Goal: Information Seeking & Learning: Learn about a topic

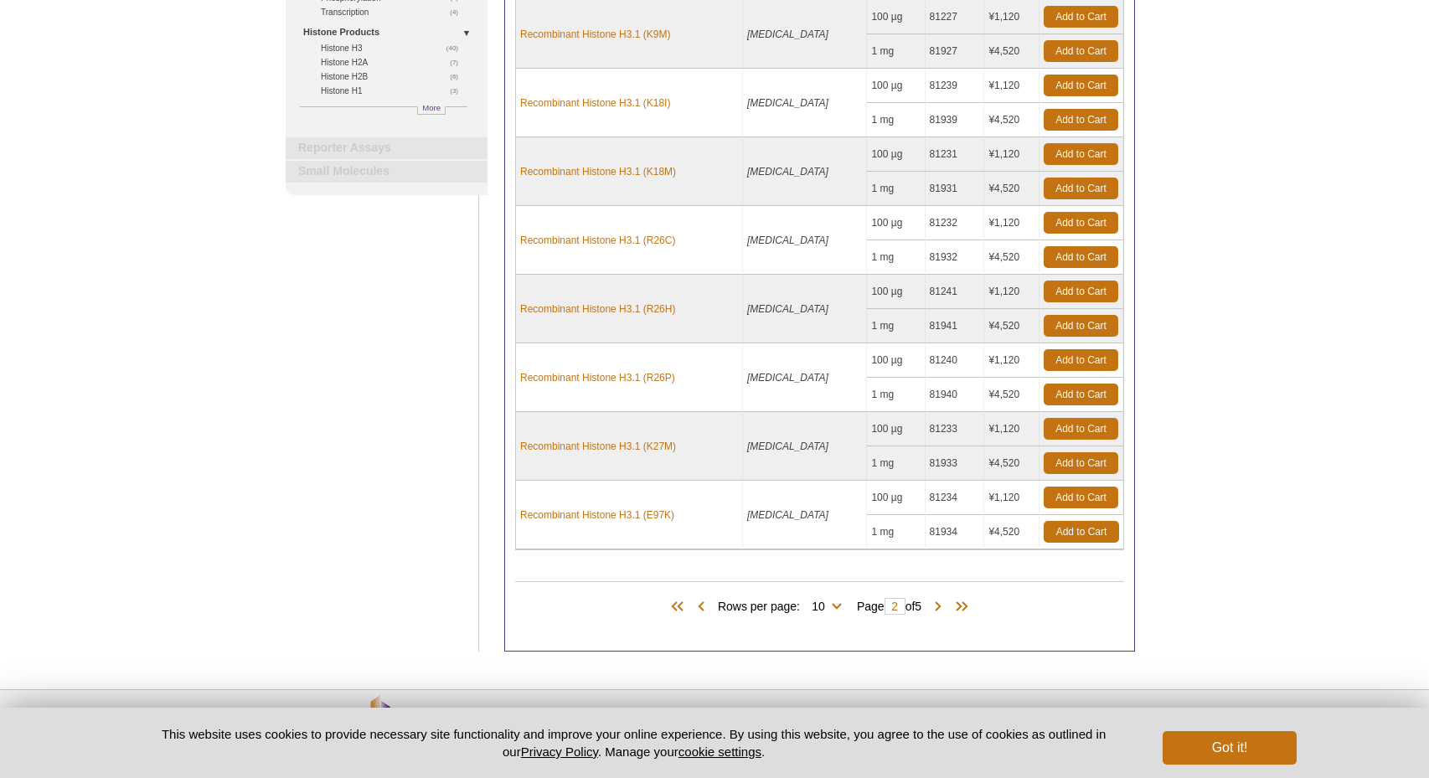
scroll to position [442, 0]
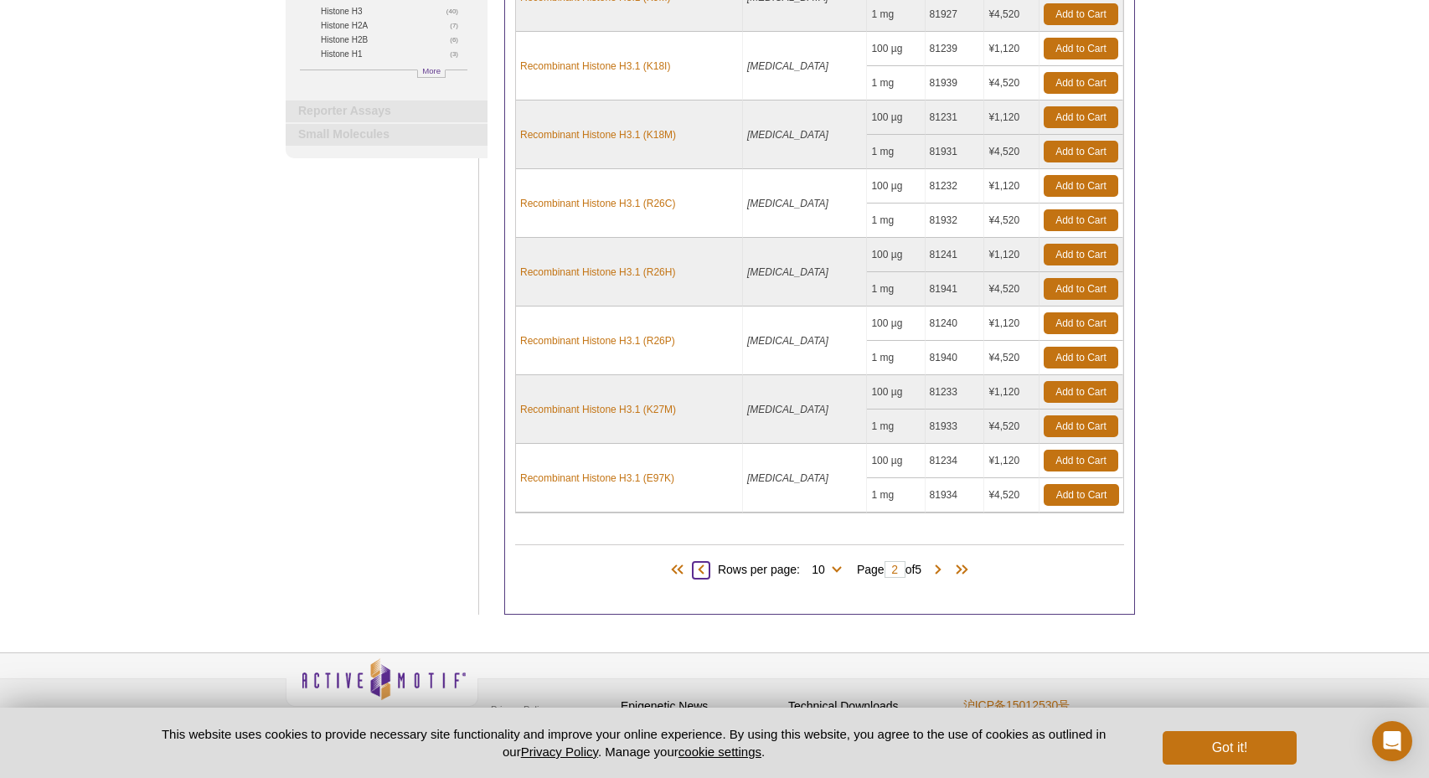
click at [695, 570] on span at bounding box center [701, 570] width 17 height 17
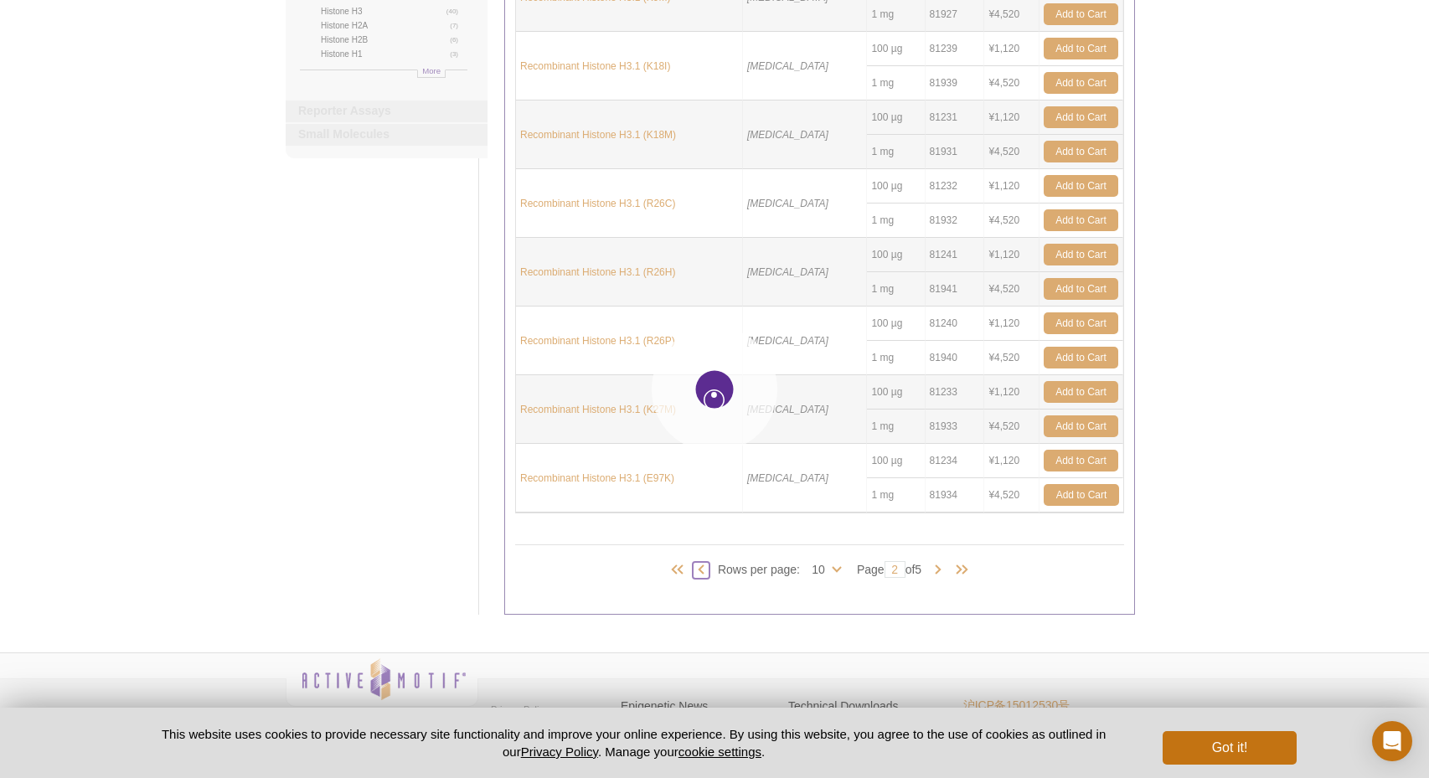
type input "1"
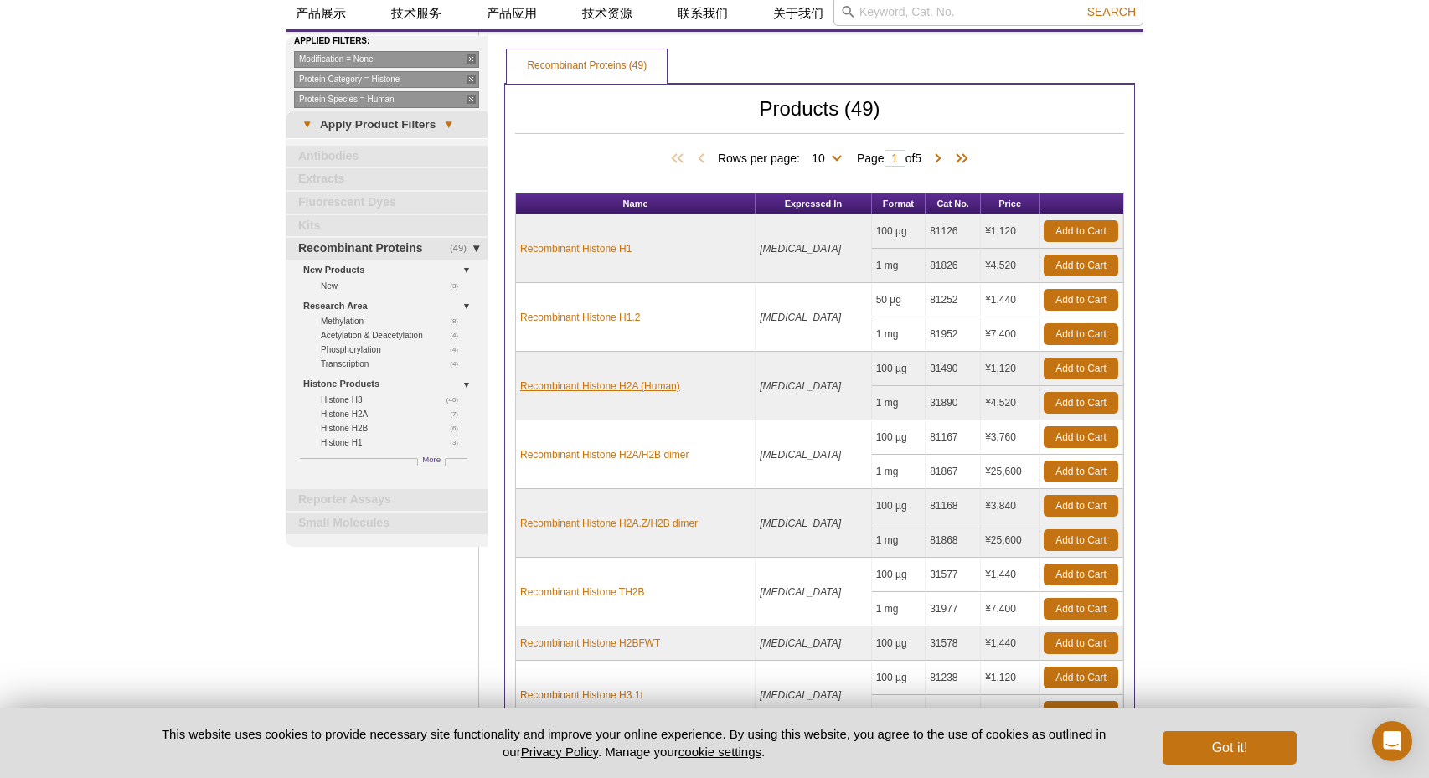
scroll to position [63, 0]
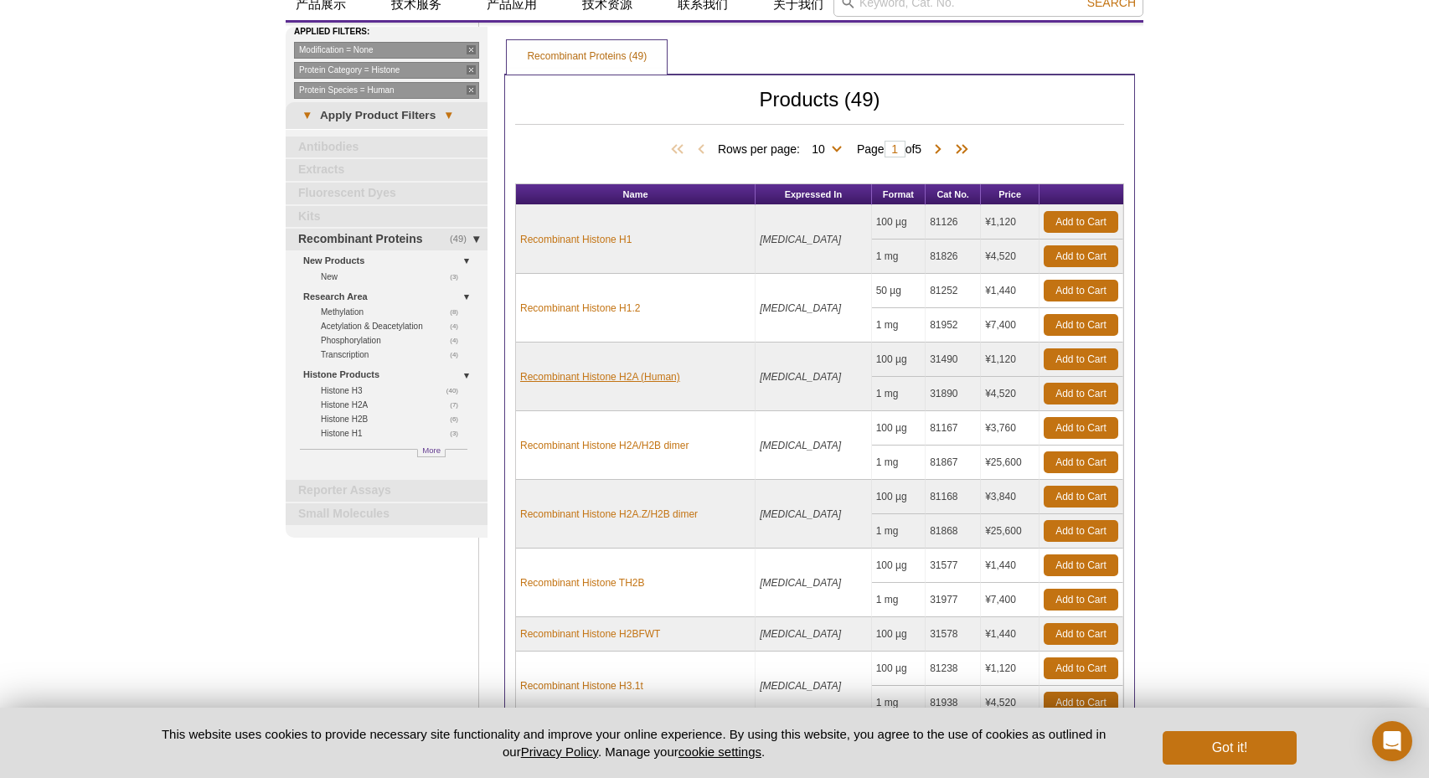
click at [601, 380] on link "Recombinant Histone H2A (Human)" at bounding box center [600, 376] width 160 height 15
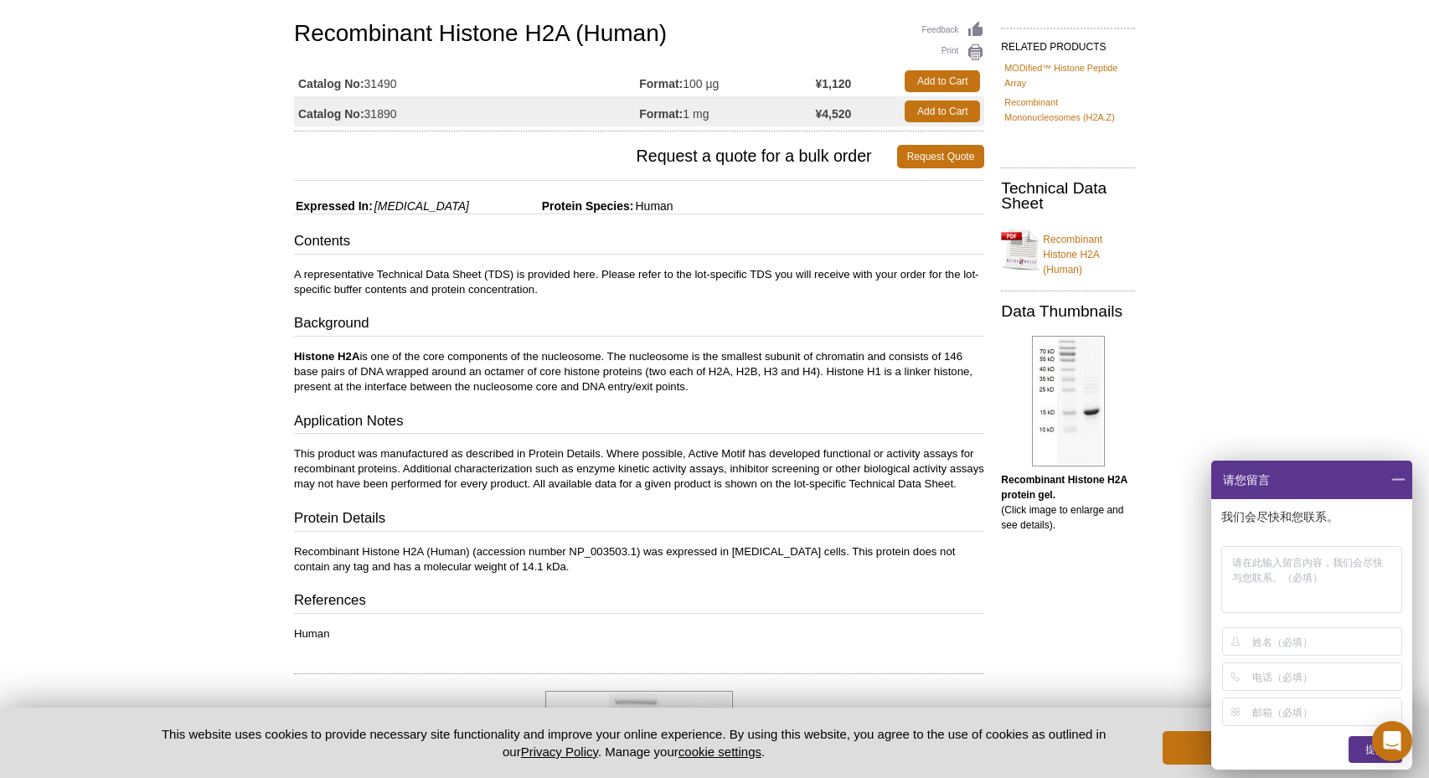
scroll to position [121, 0]
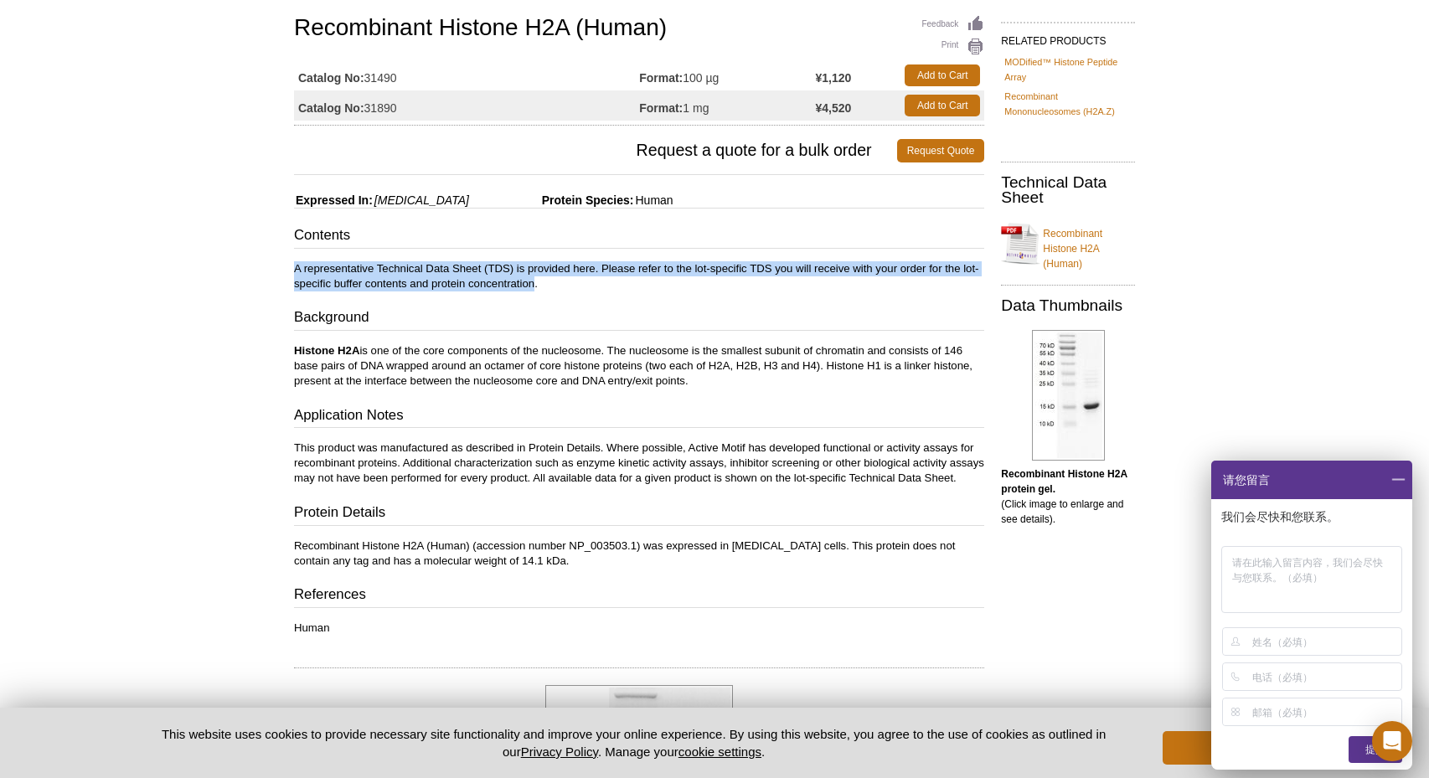
drag, startPoint x: 295, startPoint y: 265, endPoint x: 534, endPoint y: 282, distance: 239.3
click at [534, 282] on p "A representative Technical Data Sheet (TDS) is provided here. Please refer to t…" at bounding box center [639, 276] width 690 height 30
copy p "A representative Technical Data Sheet (TDS) is provided here. Please refer to t…"
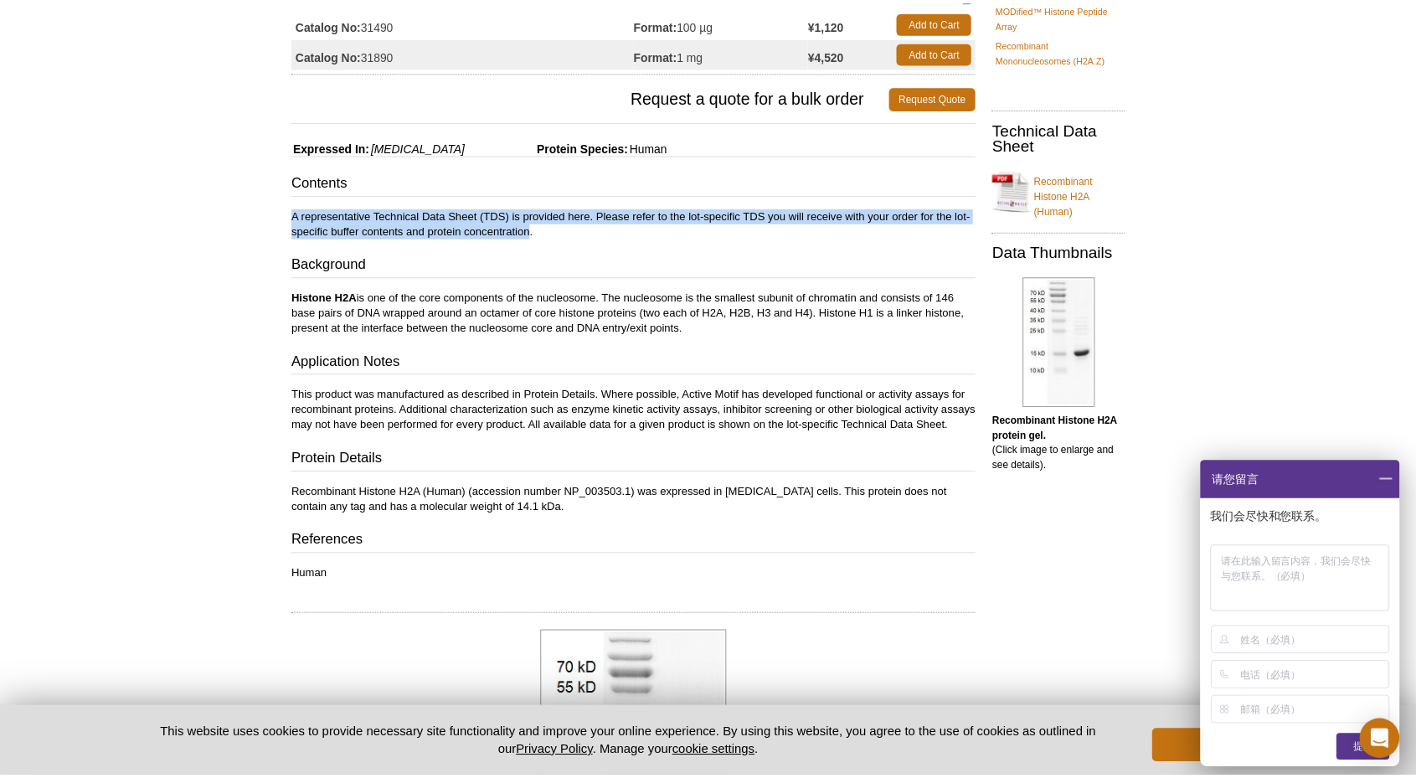
scroll to position [173, 0]
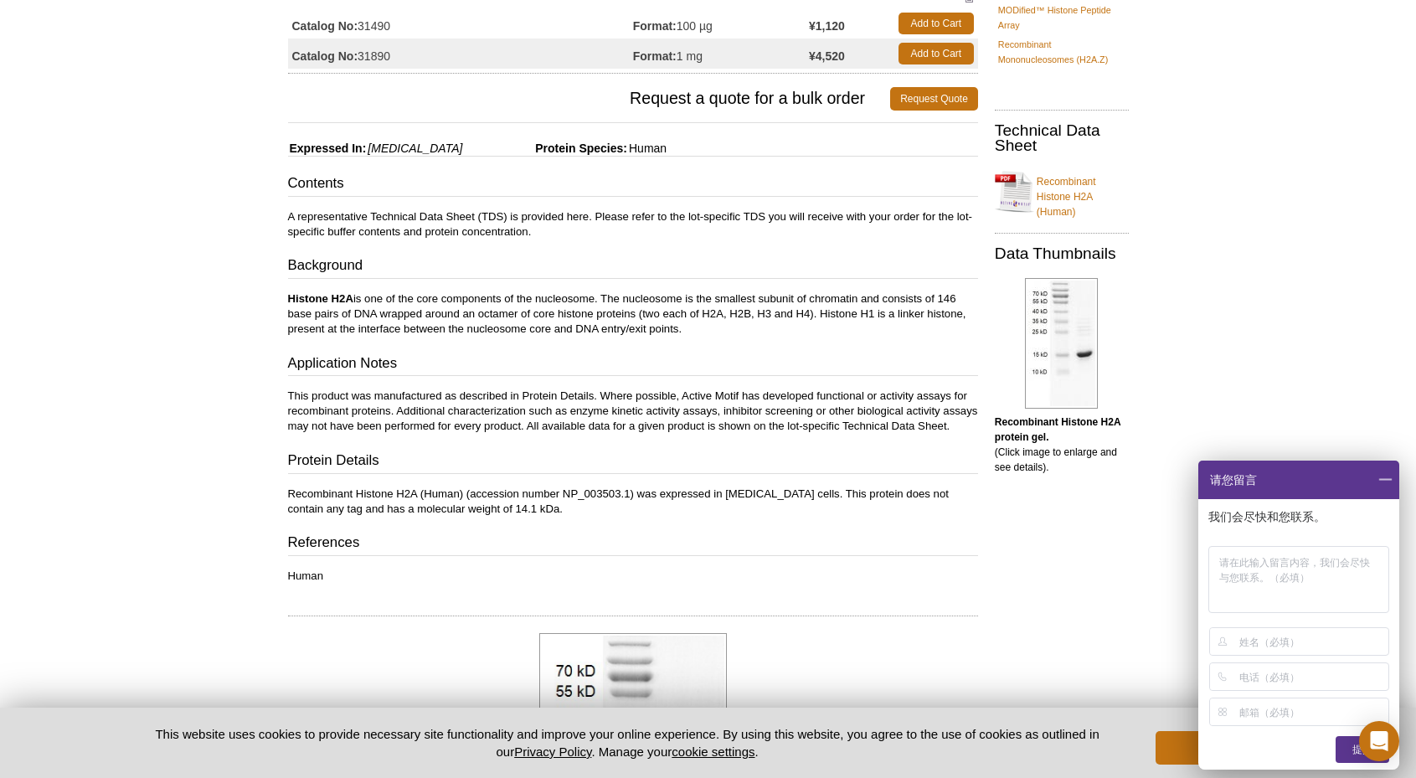
click at [624, 339] on div "Contents A representative Technical Data Sheet (TDS) is provided here. Please r…" at bounding box center [633, 378] width 690 height 410
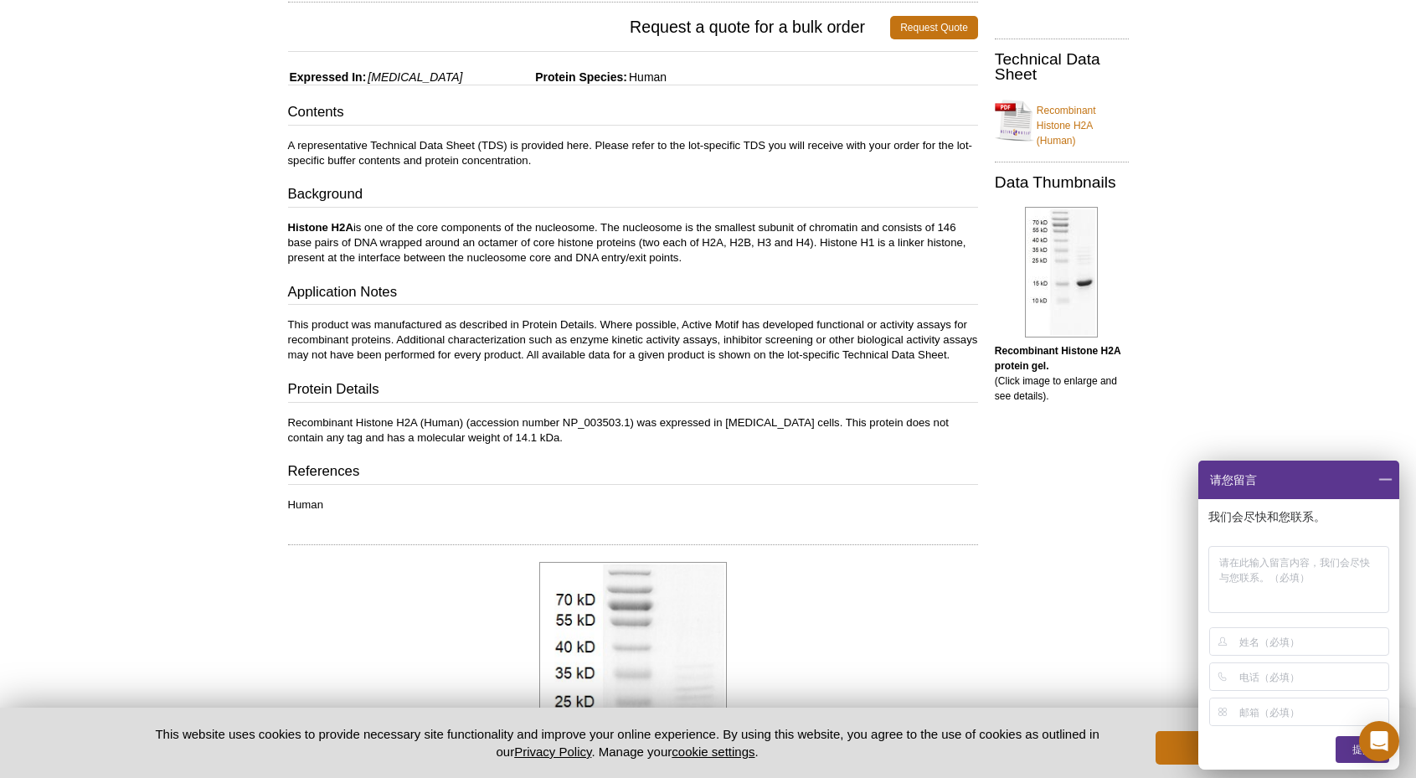
scroll to position [222, 0]
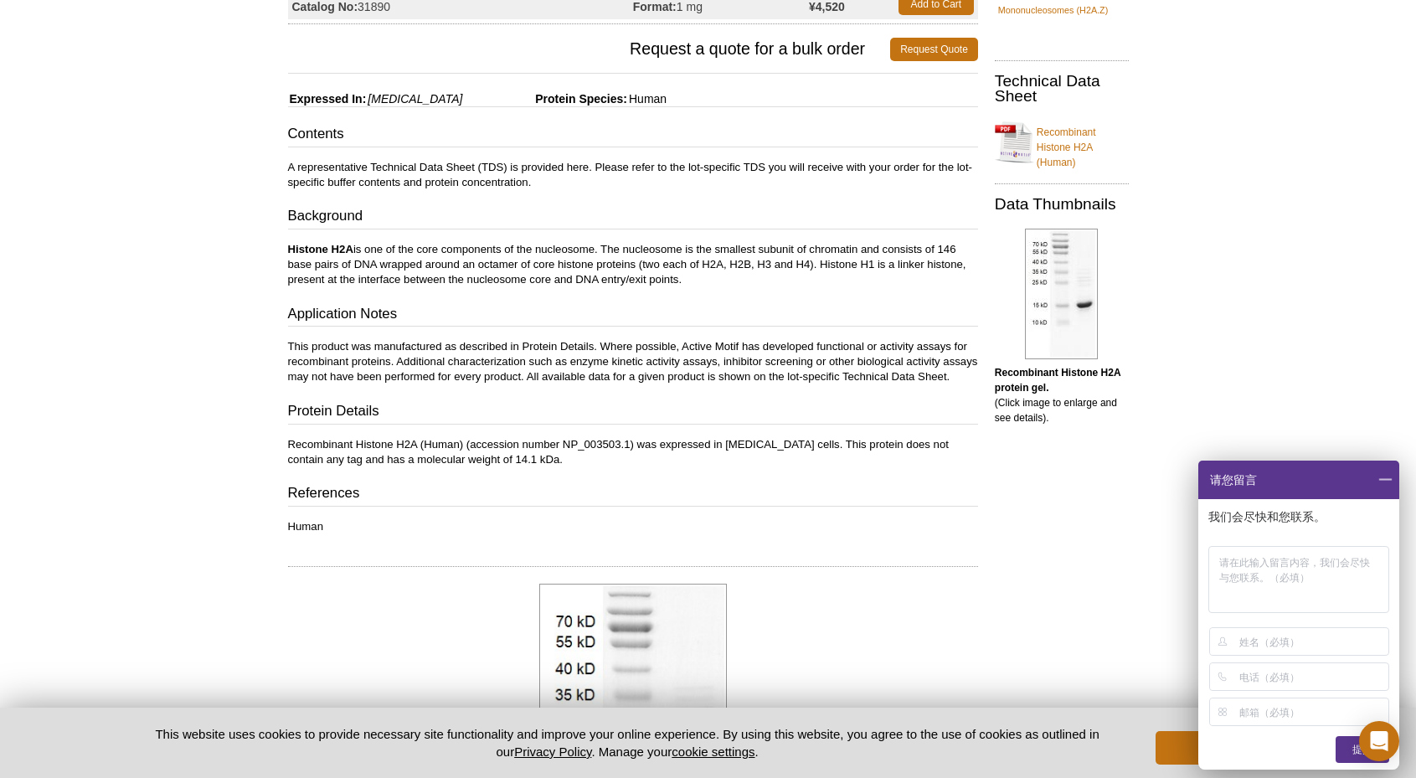
click at [805, 378] on p "This product was manufactured as described in Protein Details. Where possible, …" at bounding box center [633, 361] width 690 height 45
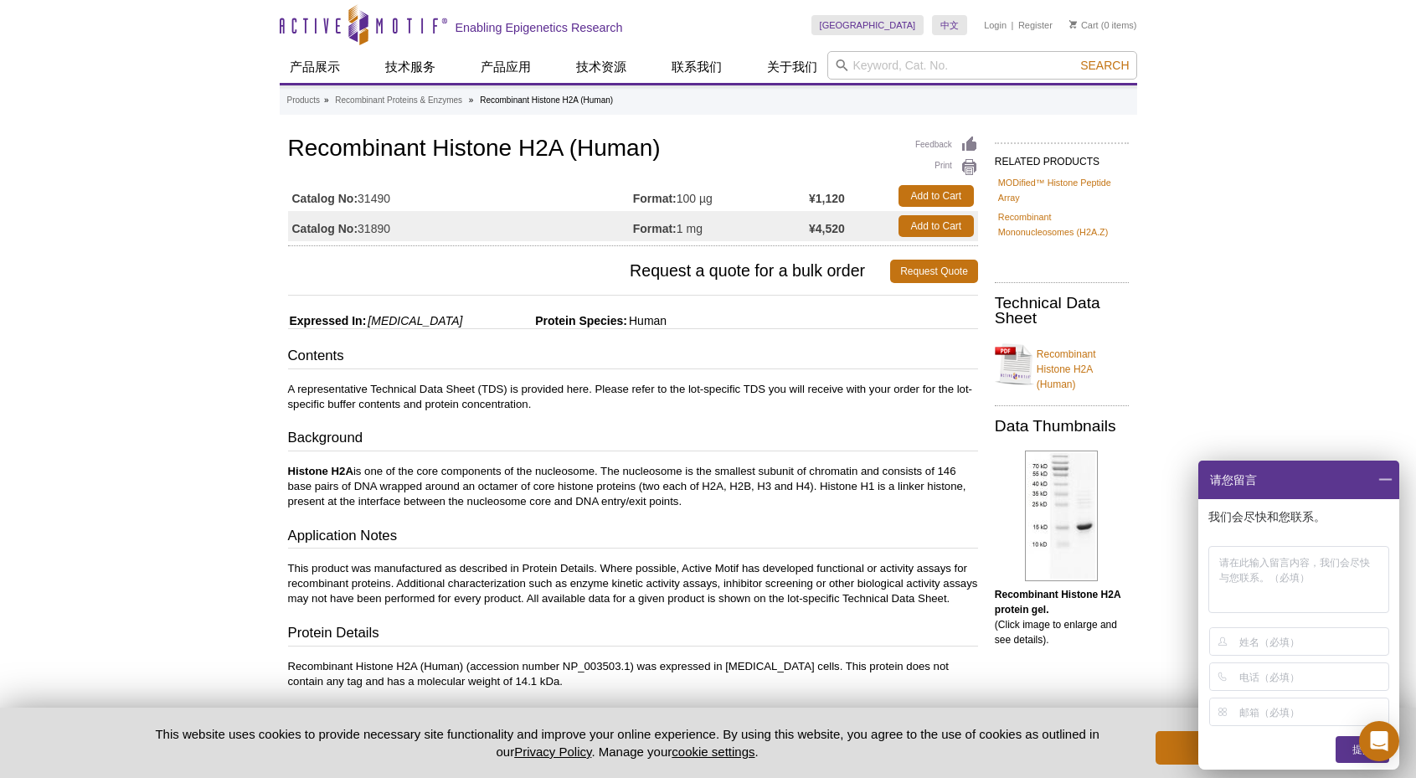
scroll to position [21, 0]
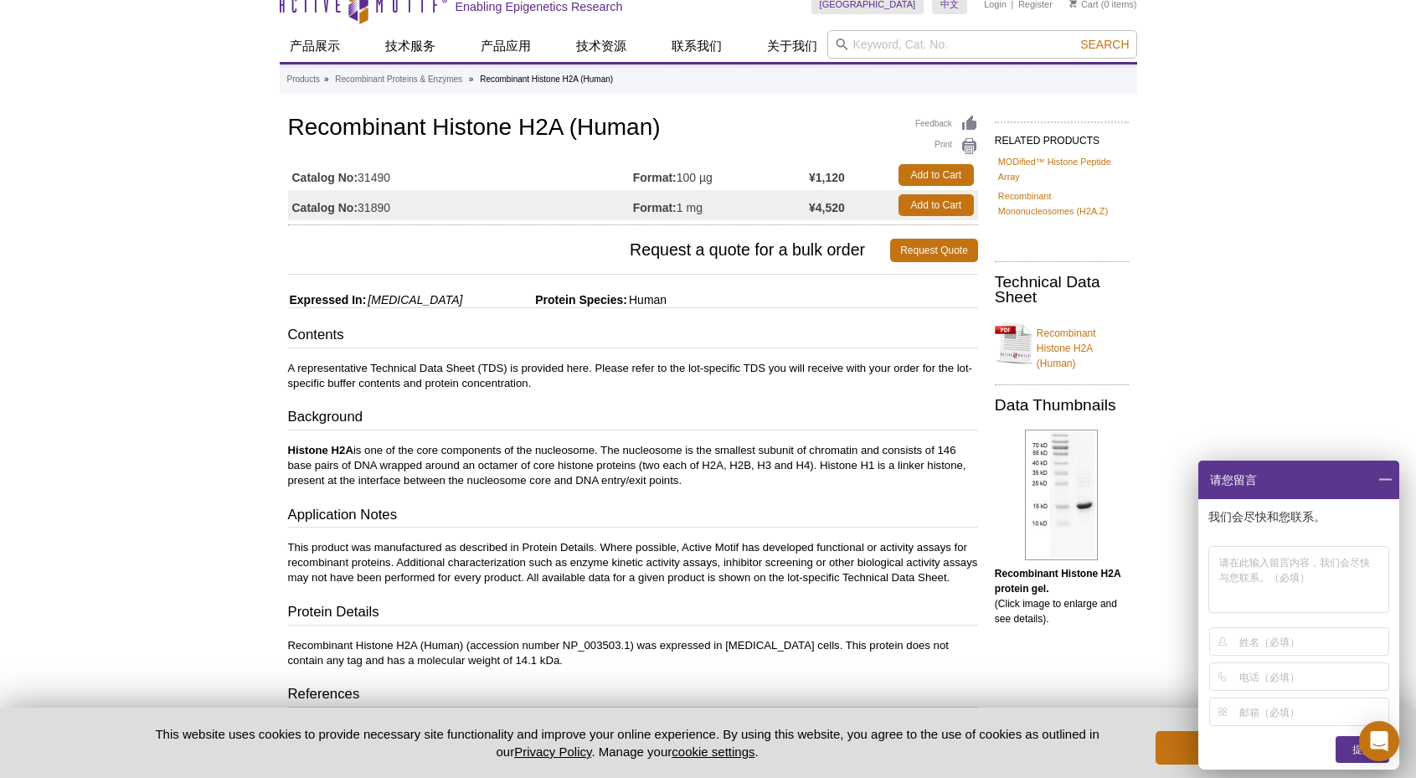
click at [1057, 335] on link "Recombinant Histone H2A (Human)" at bounding box center [1062, 343] width 134 height 55
click at [1316, 125] on div "Active Motif Logo Enabling Epigenetics Research 0 Search Skip to content Active…" at bounding box center [708, 776] width 1416 height 1594
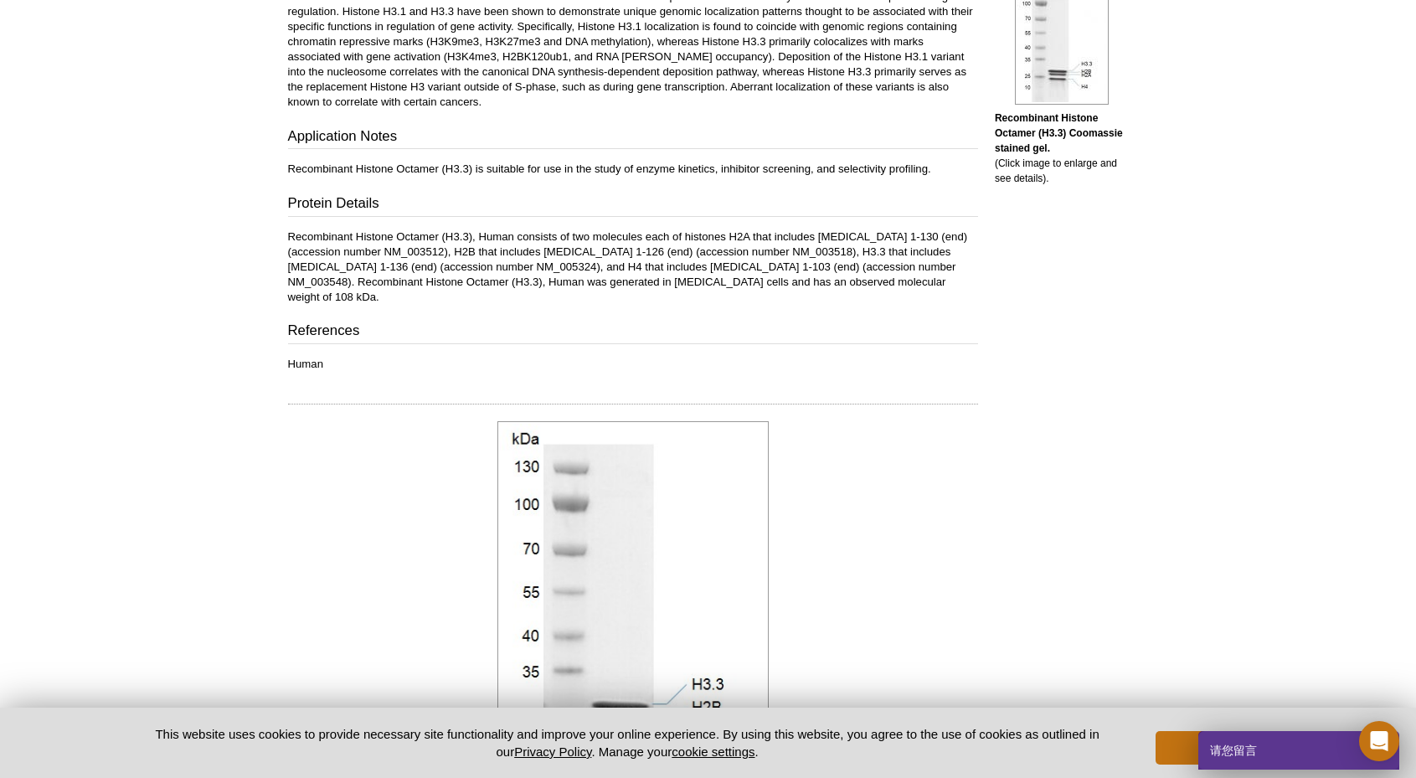
scroll to position [533, 0]
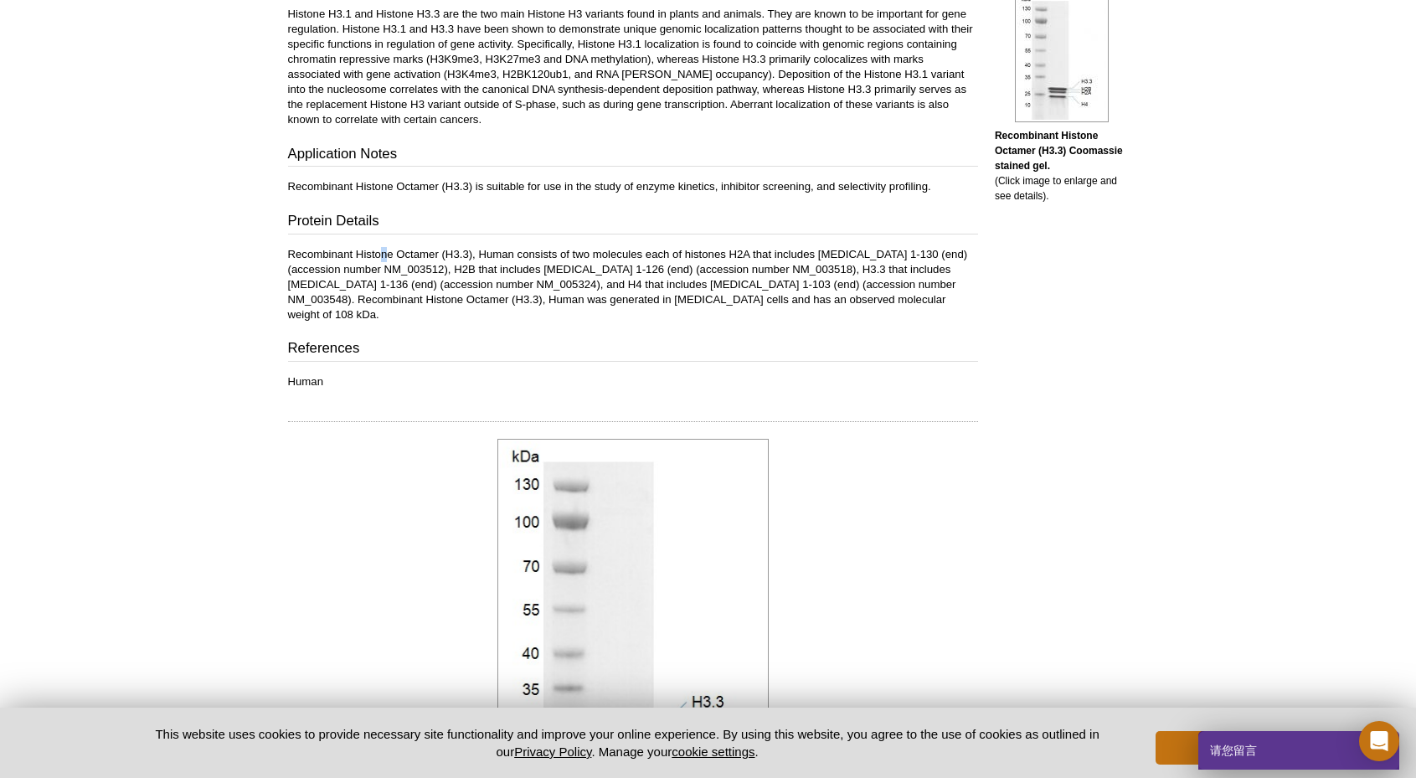
drag, startPoint x: 389, startPoint y: 254, endPoint x: 378, endPoint y: 255, distance: 11.8
click at [379, 255] on p "Recombinant Histone Octamer (H3.3), Human consists of two molecules each of his…" at bounding box center [633, 284] width 690 height 75
drag, startPoint x: 393, startPoint y: 255, endPoint x: 286, endPoint y: 253, distance: 106.4
click at [286, 253] on div "Feedback Print Recombinant Histone Octamer (H3.3) Catalog No: 31472 Format: 100…" at bounding box center [629, 318] width 699 height 1437
copy p "Recombinant Histone"
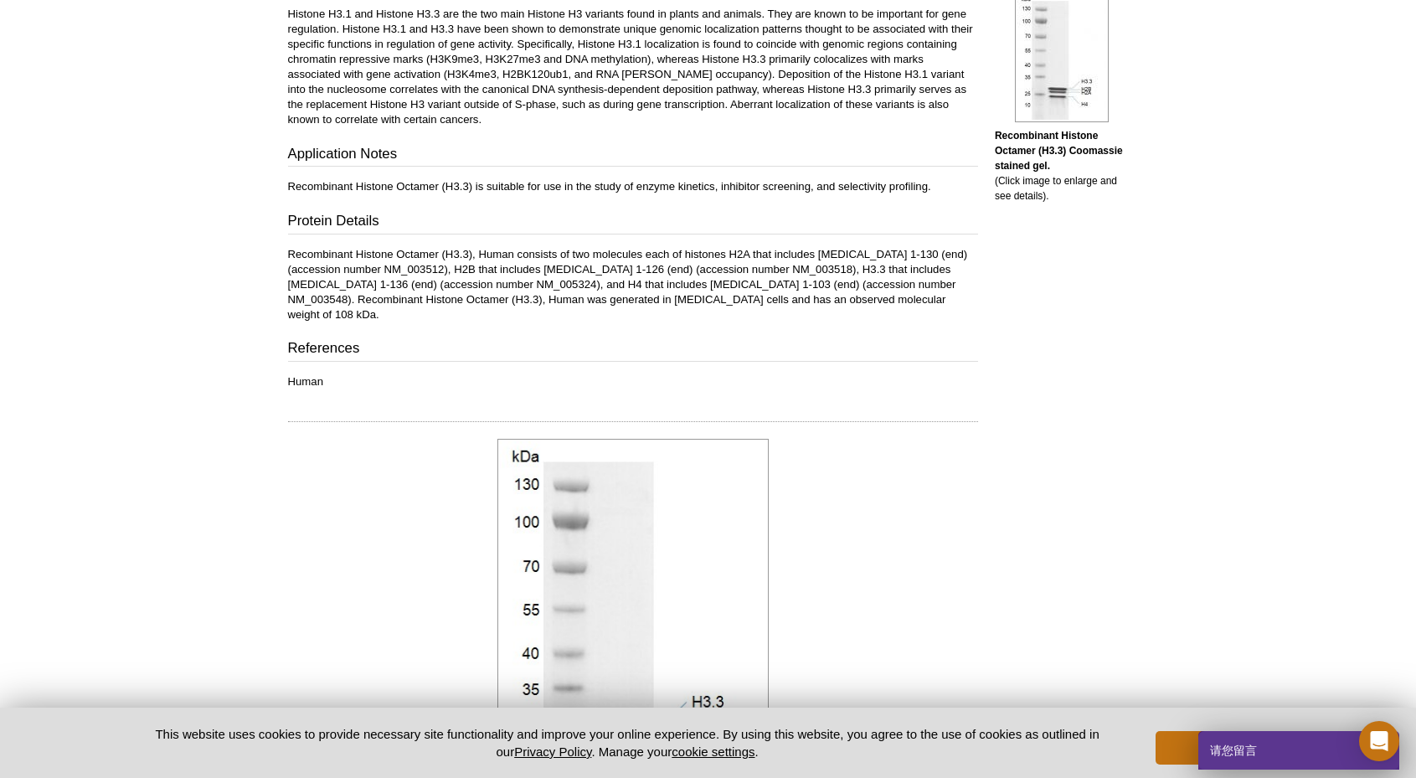
click at [1182, 332] on div "Active Motif Logo Enabling Epigenetics Research 0 Search Skip to content Active…" at bounding box center [708, 344] width 1416 height 1754
